Goal: Obtain resource: Download file/media

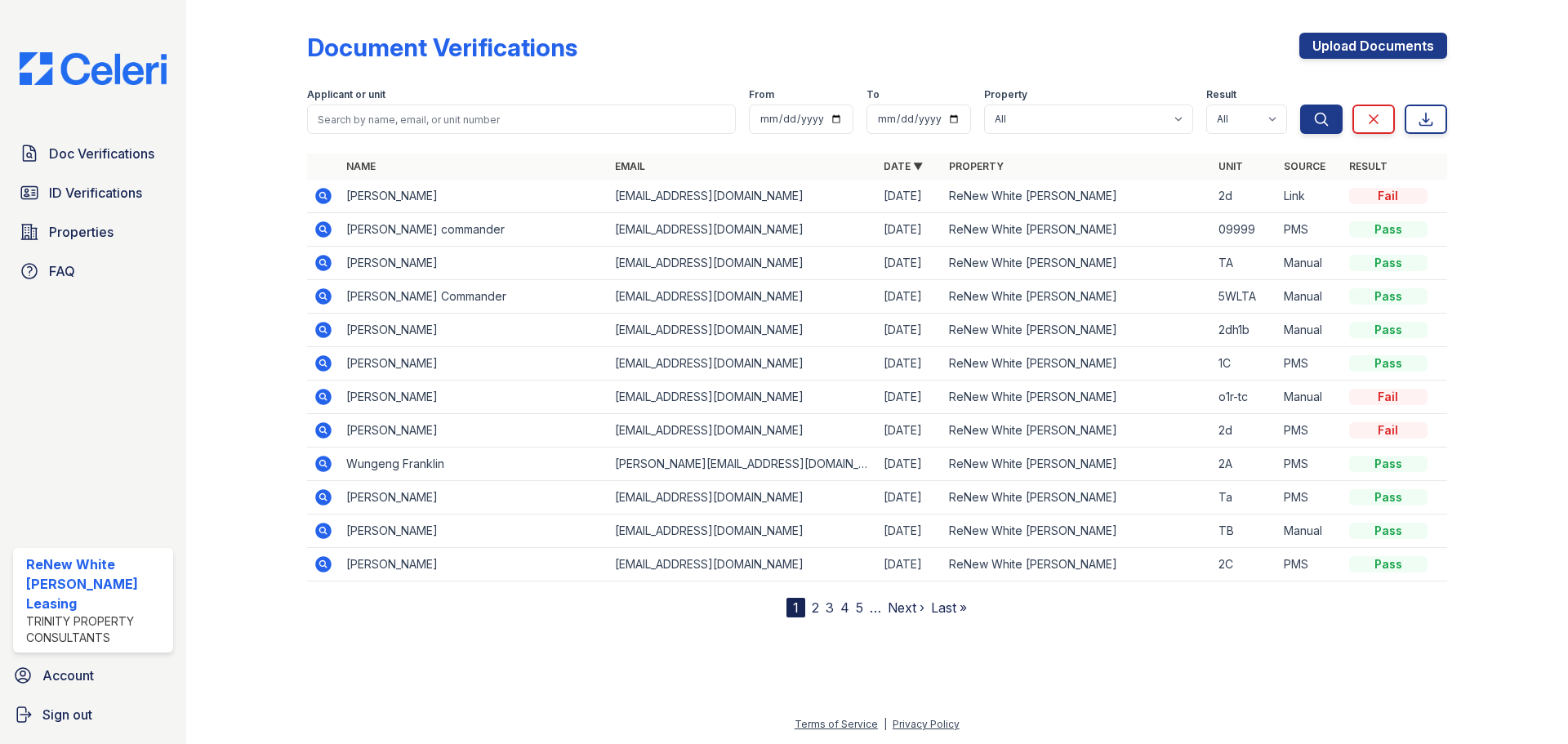
click at [319, 363] on icon at bounding box center [323, 363] width 20 height 20
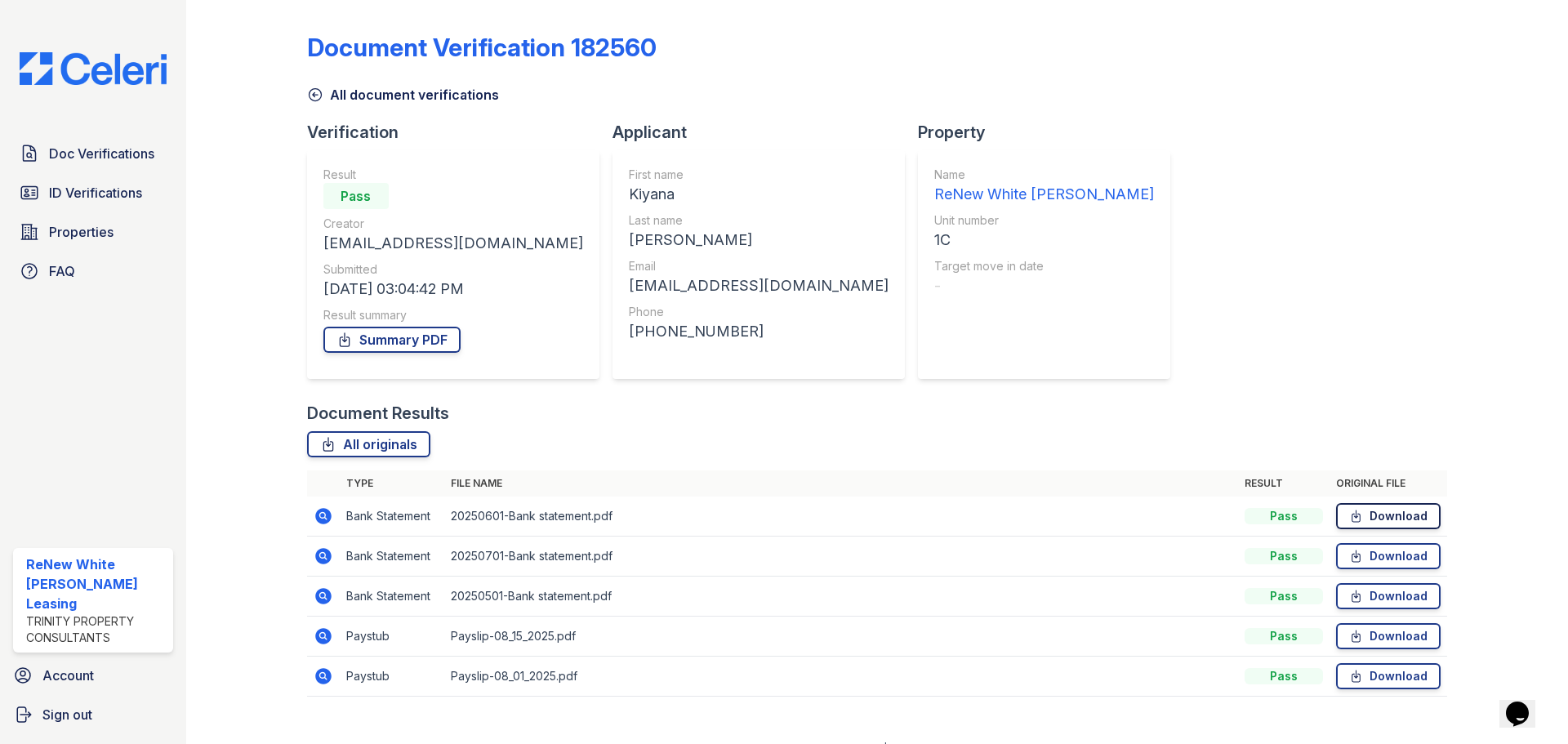
click at [1395, 522] on link "Download" at bounding box center [1388, 516] width 104 height 26
click at [109, 183] on span "ID Verifications" at bounding box center [96, 193] width 93 height 20
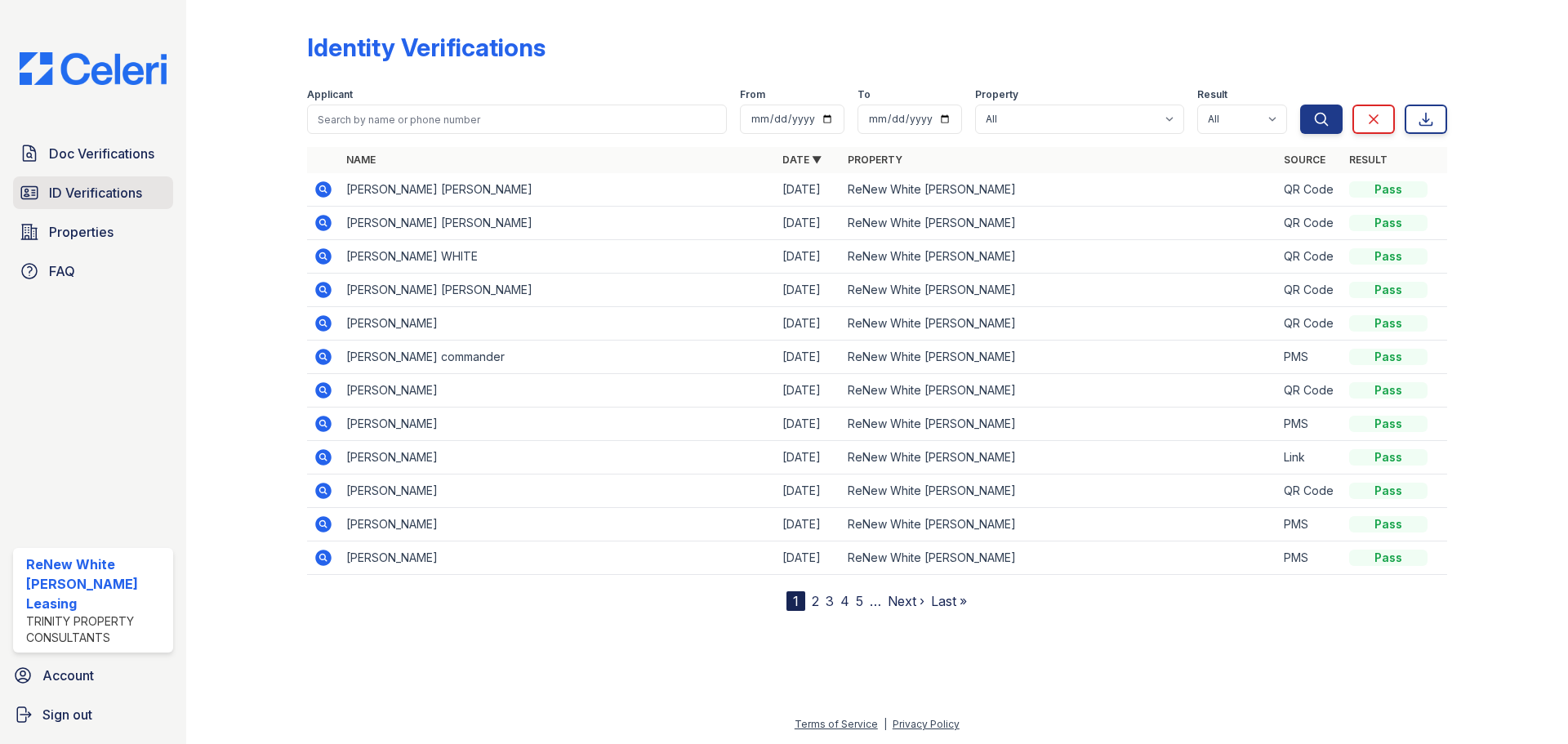
click at [59, 187] on span "ID Verifications" at bounding box center [96, 193] width 93 height 20
click at [74, 161] on span "Doc Verifications" at bounding box center [102, 153] width 105 height 20
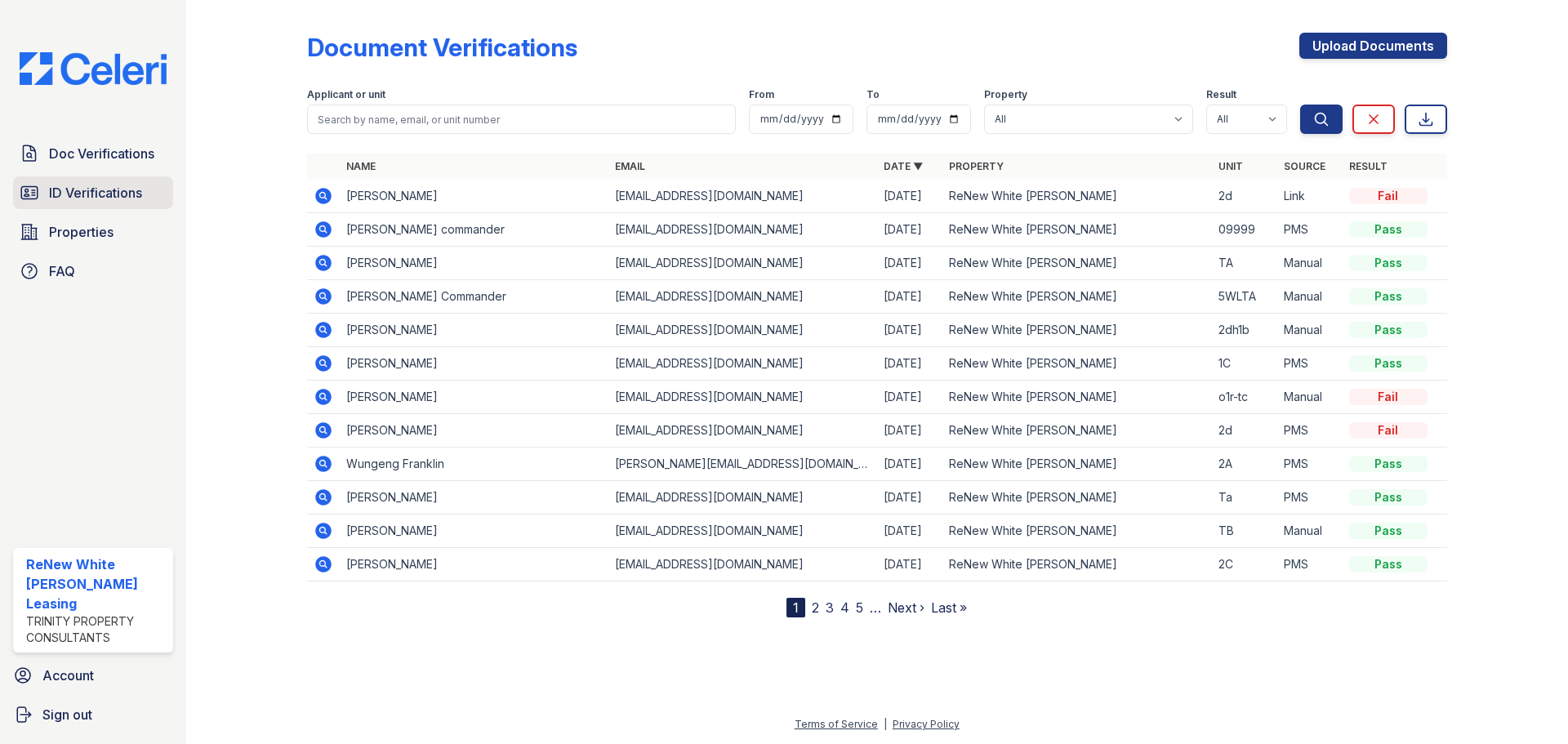
click at [84, 201] on span "ID Verifications" at bounding box center [96, 193] width 93 height 20
